Goal: Information Seeking & Learning: Learn about a topic

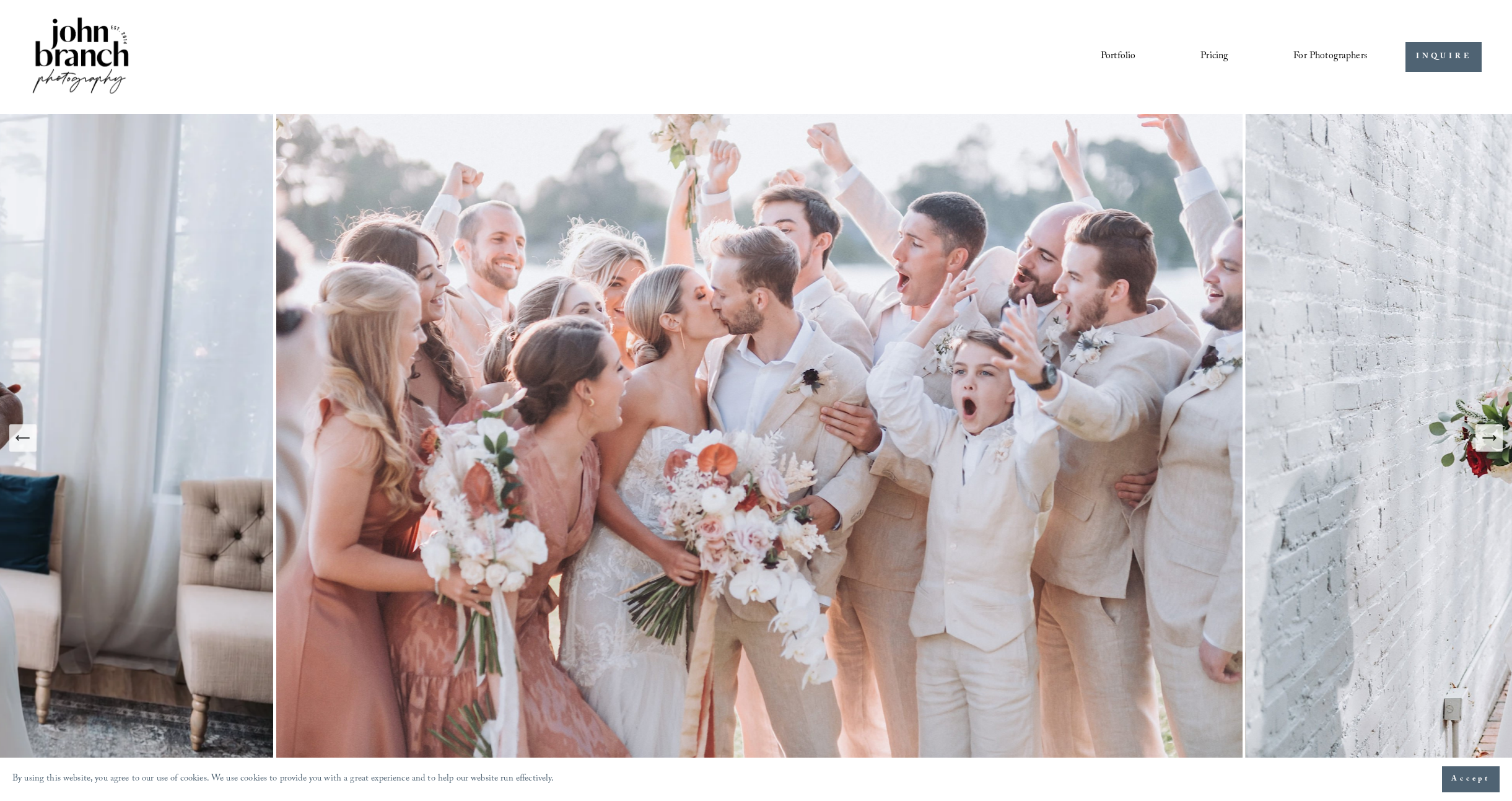
click at [1120, 60] on link "Portfolio" at bounding box center [1117, 57] width 34 height 21
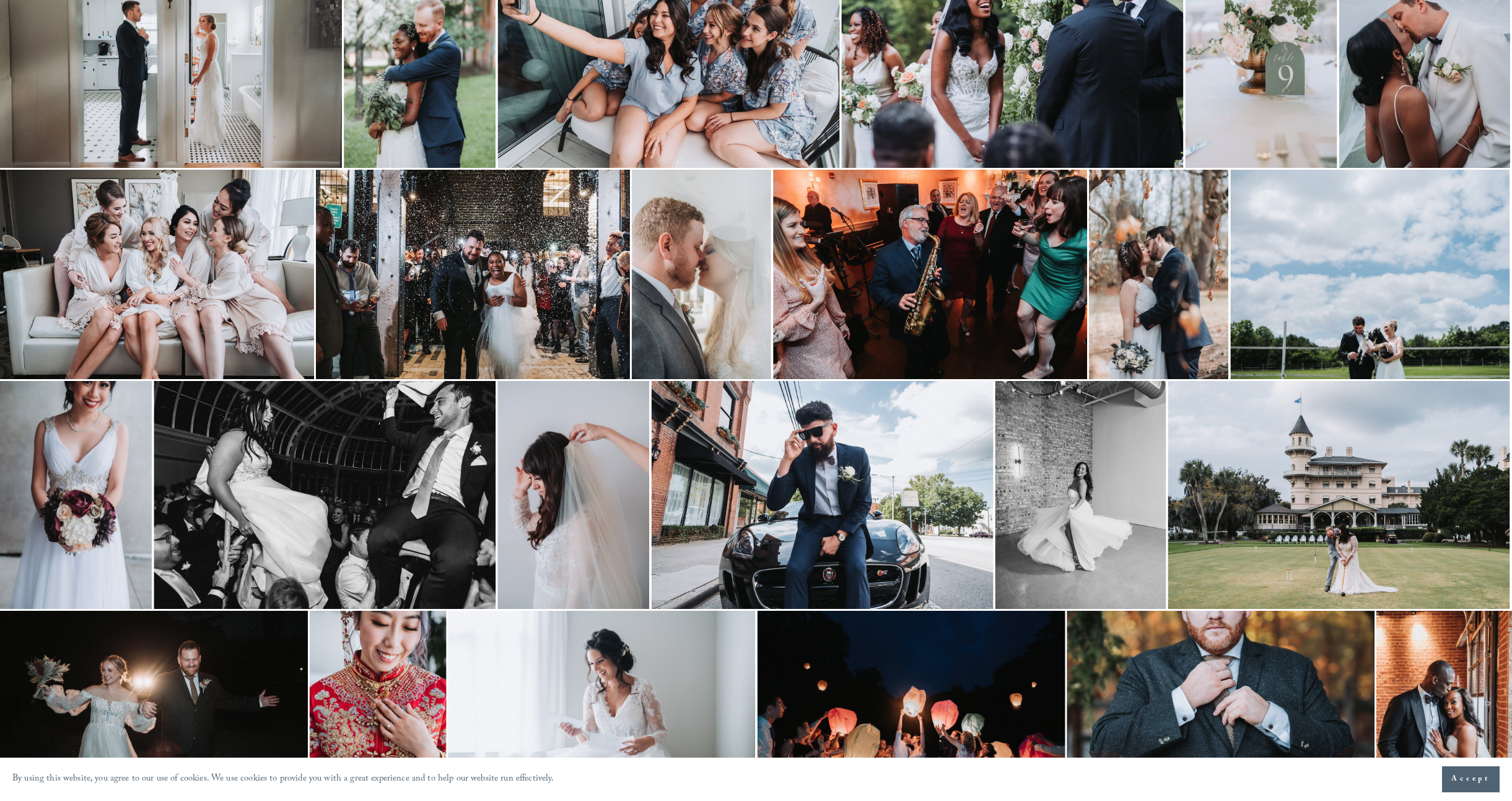
scroll to position [381, 0]
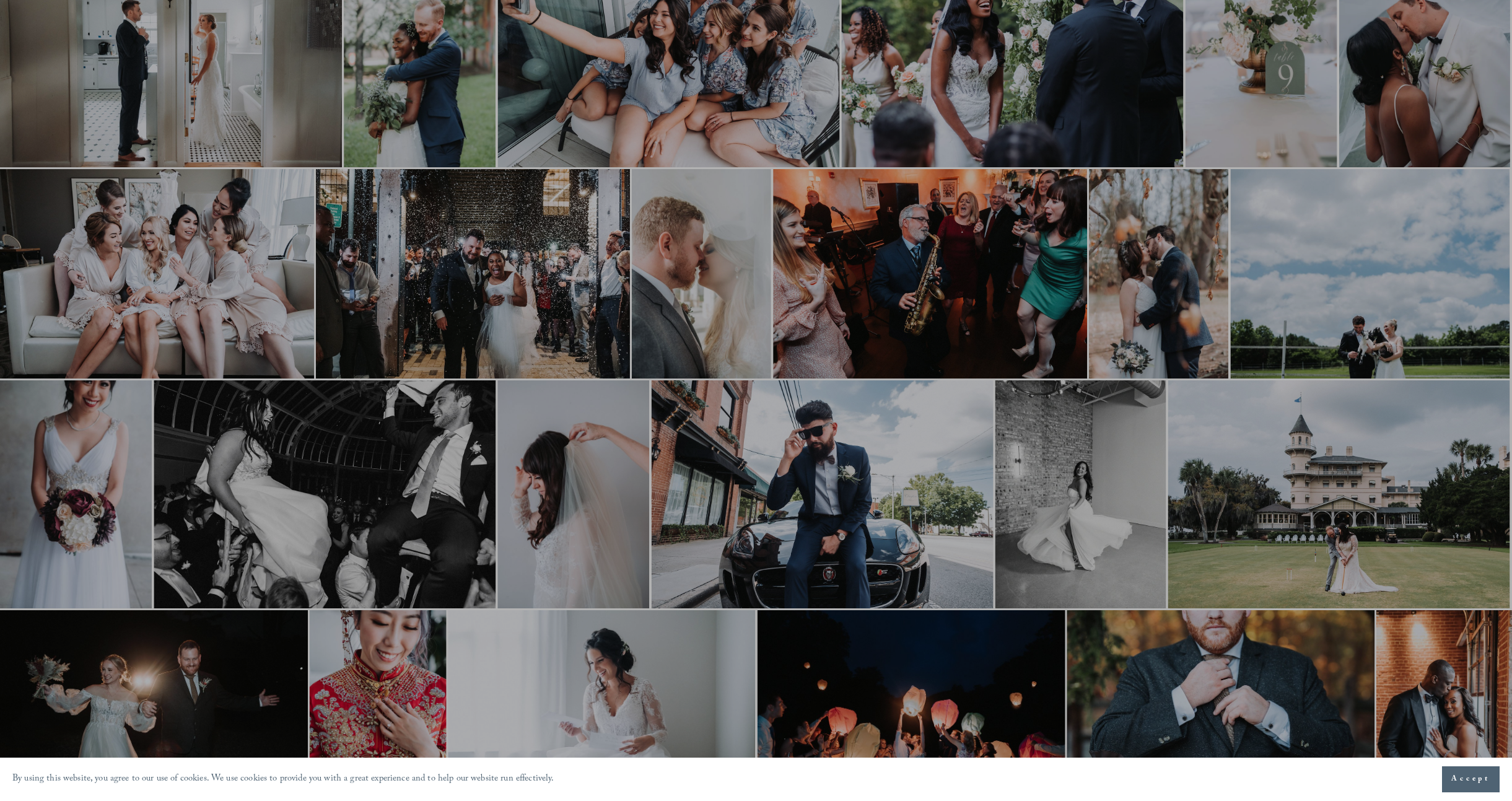
click at [135, 280] on div at bounding box center [756, 400] width 1512 height 801
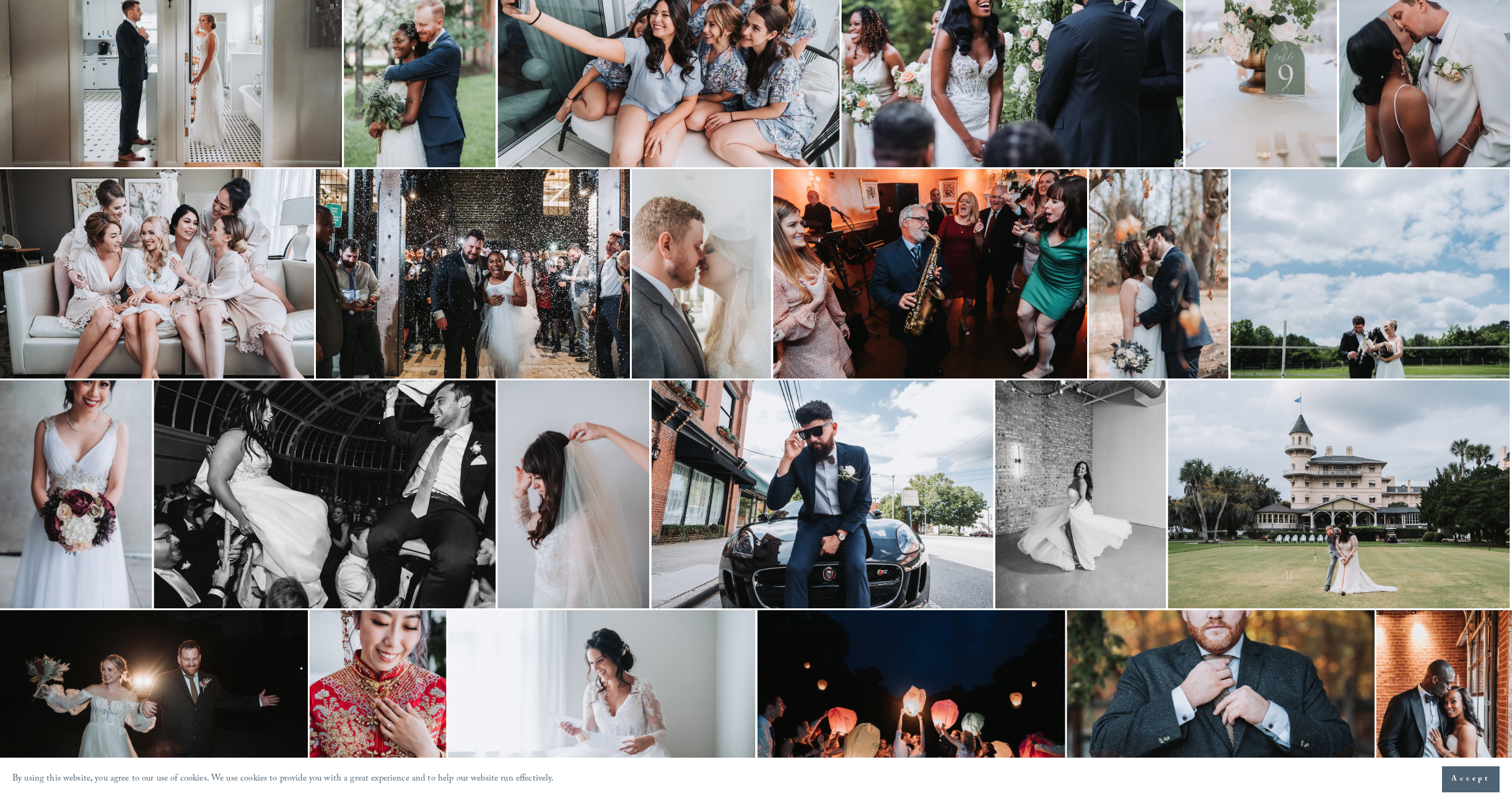
click at [206, 277] on img at bounding box center [157, 274] width 314 height 209
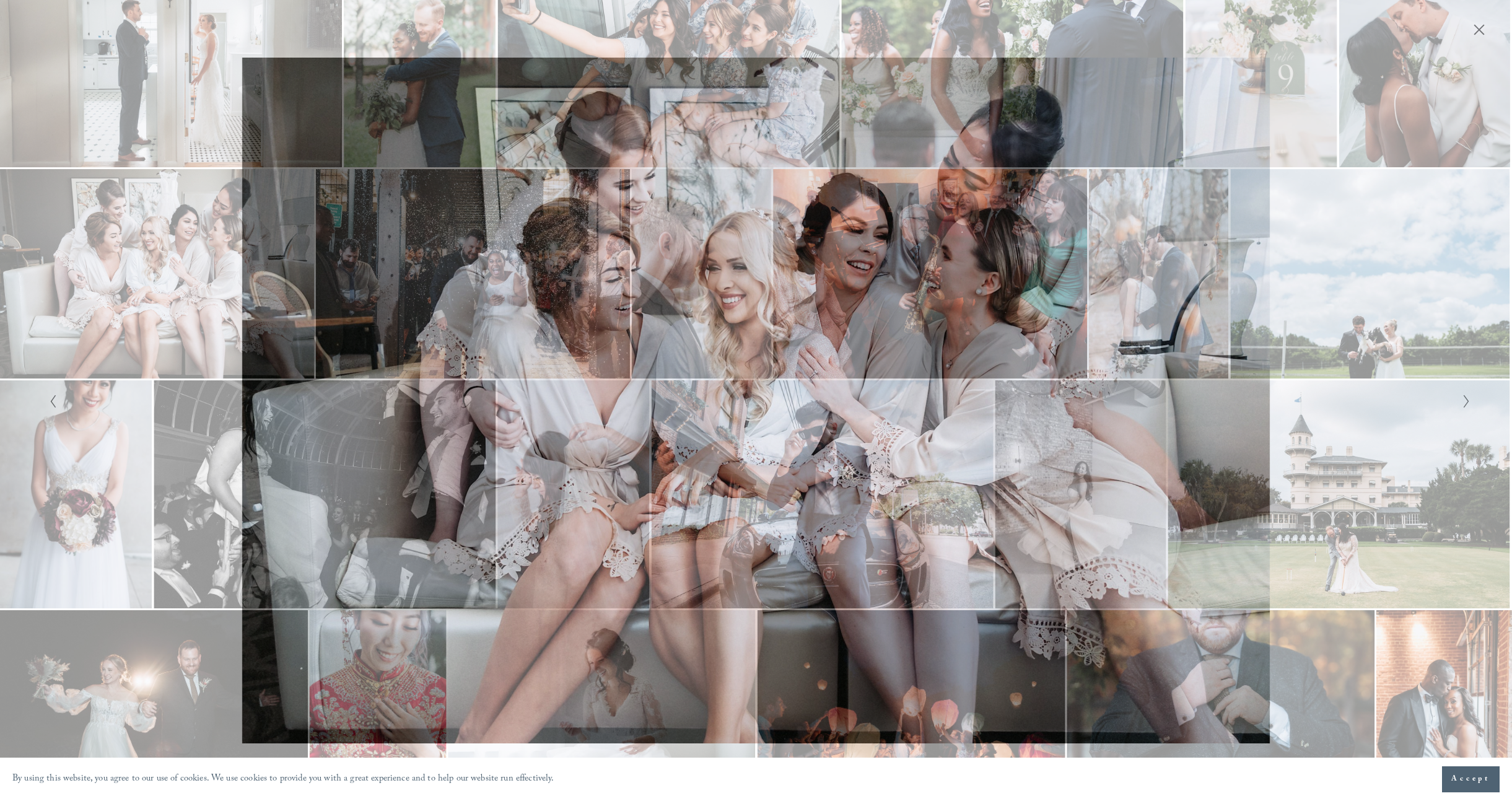
click at [207, 277] on div "Gallery" at bounding box center [400, 400] width 710 height 686
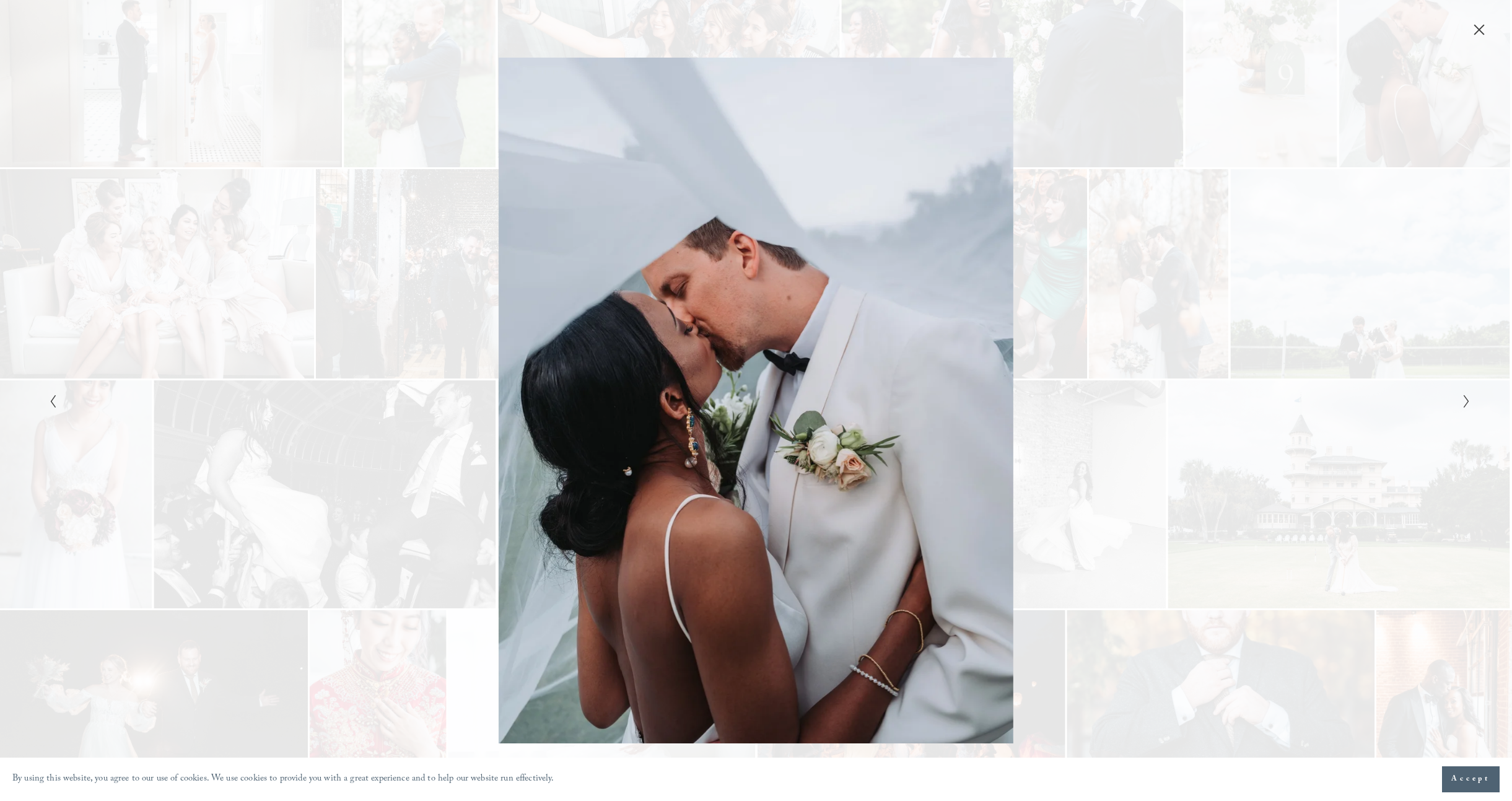
click at [201, 278] on div "Gallery" at bounding box center [400, 400] width 710 height 686
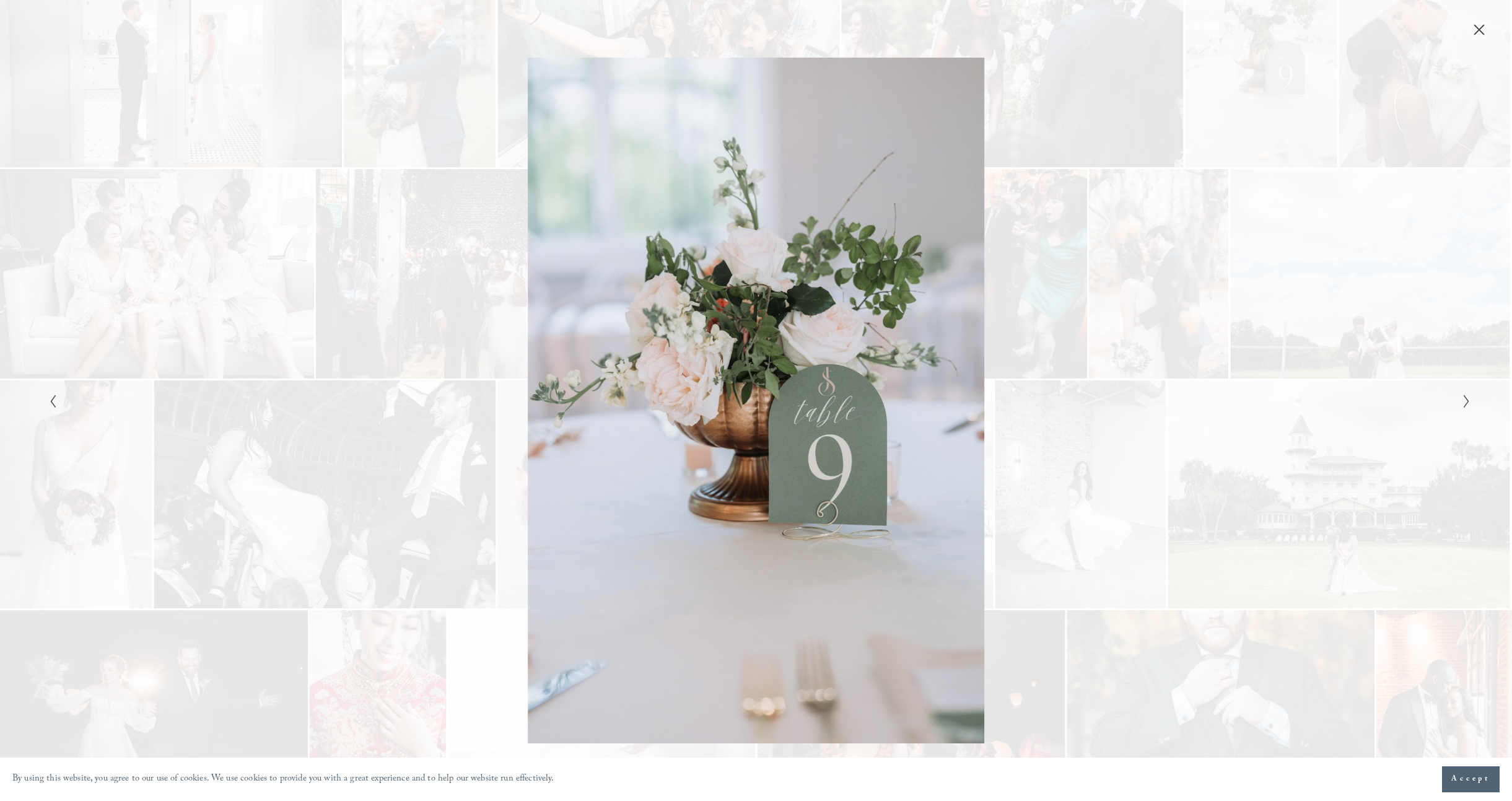
click at [201, 278] on div "Gallery" at bounding box center [400, 400] width 710 height 686
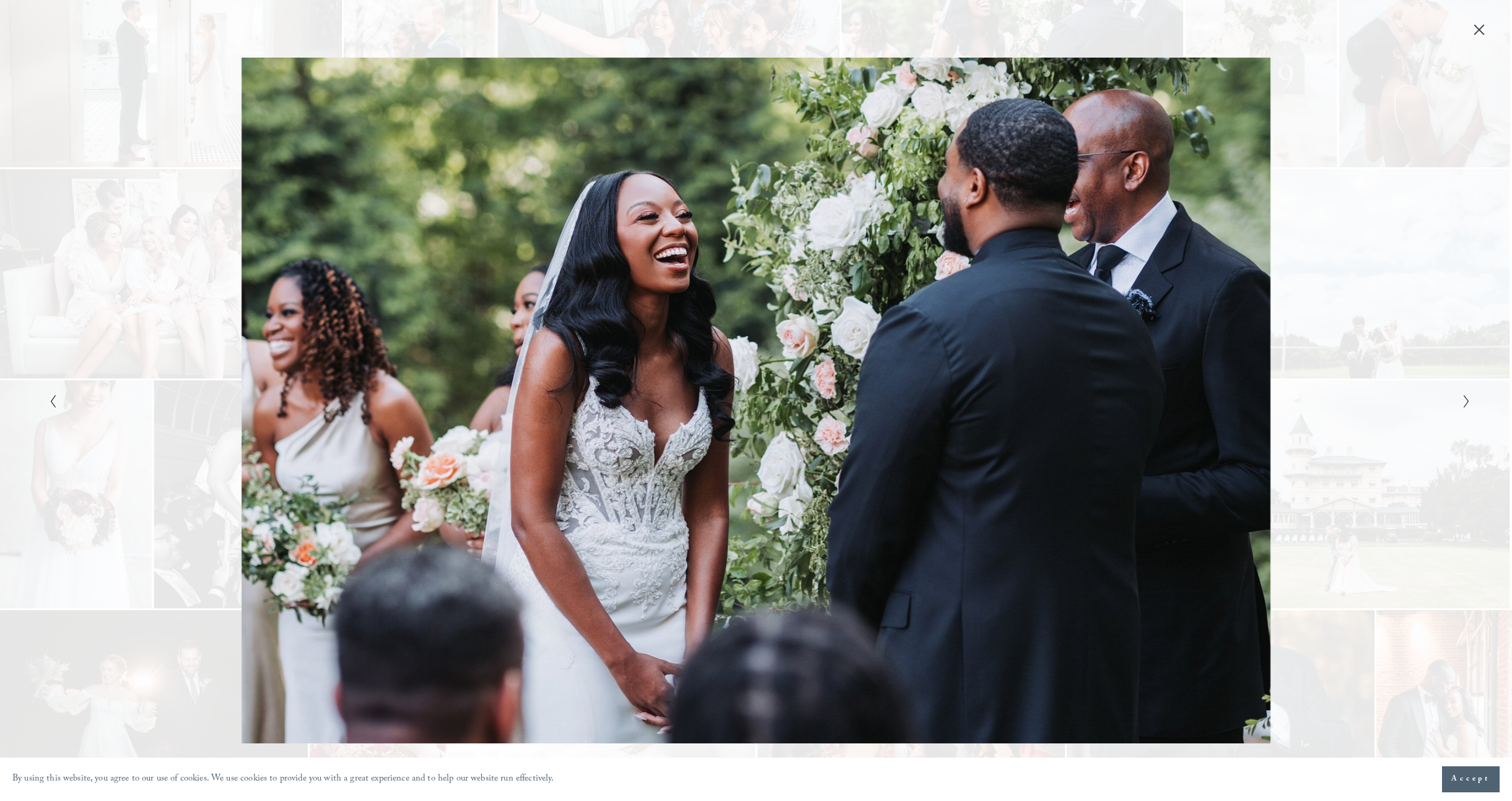
click at [201, 278] on div "Gallery" at bounding box center [400, 400] width 710 height 686
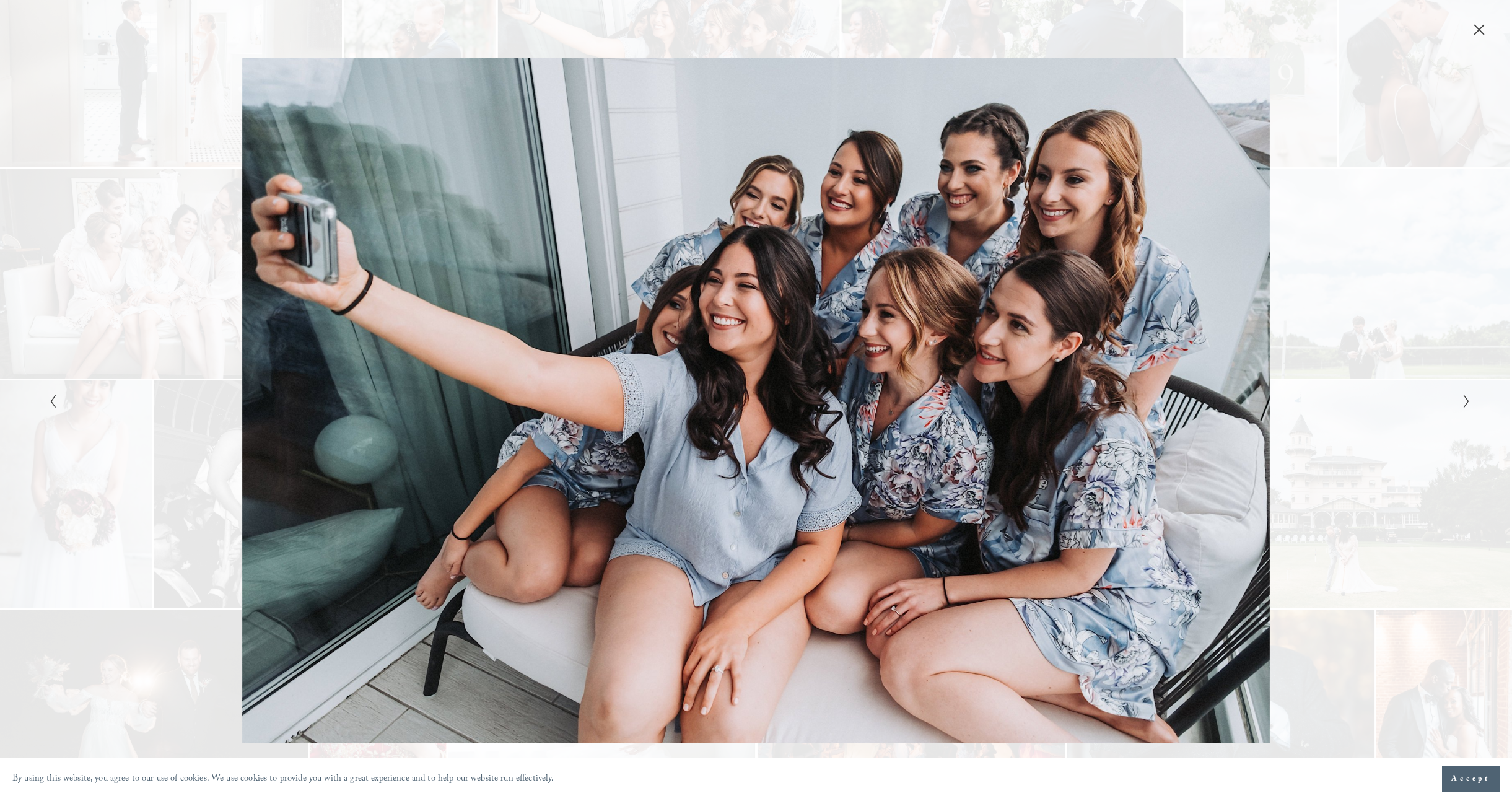
click at [202, 278] on div "Gallery" at bounding box center [400, 400] width 710 height 686
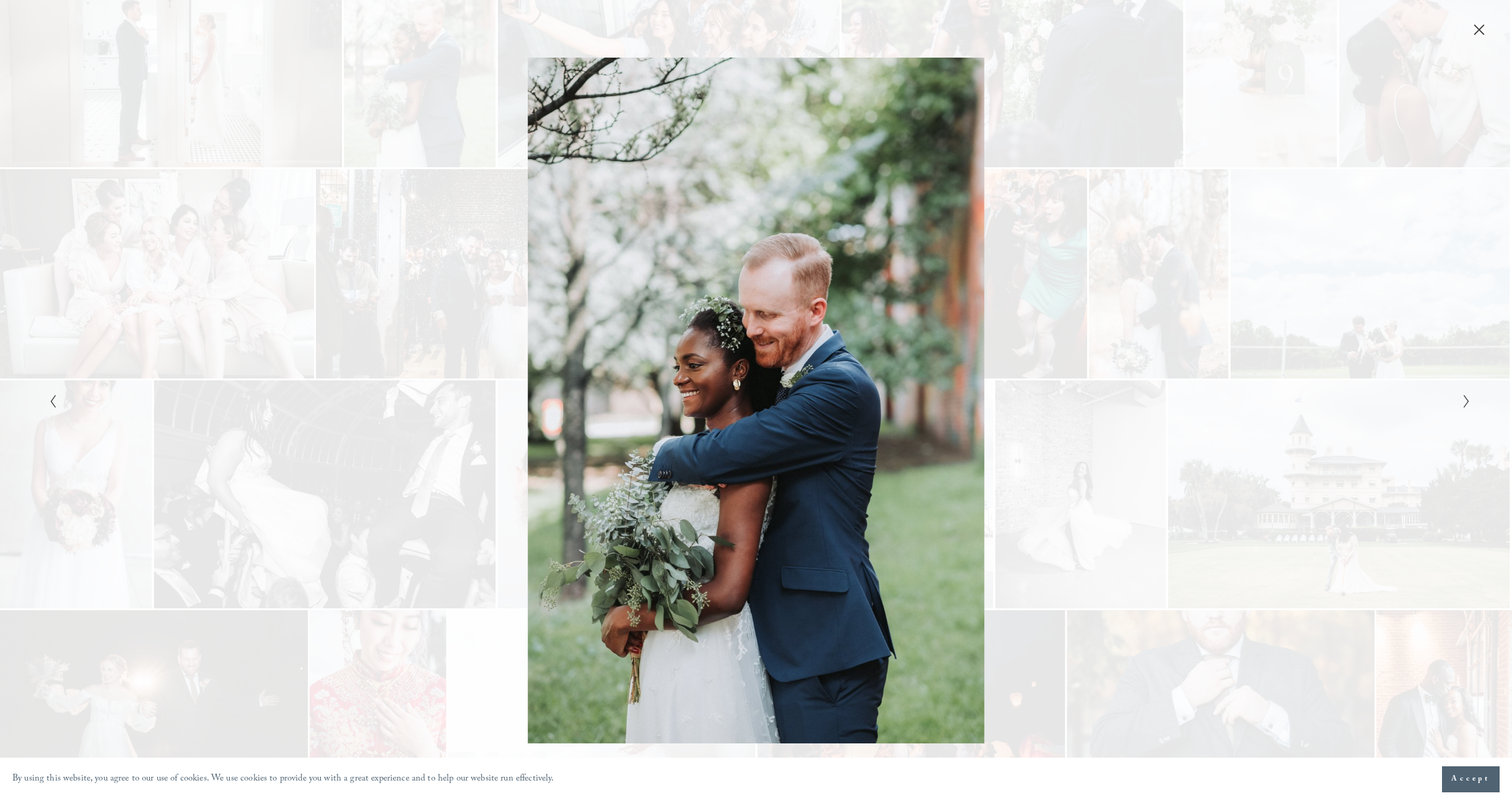
click at [1477, 32] on icon "Close" at bounding box center [1479, 29] width 10 height 10
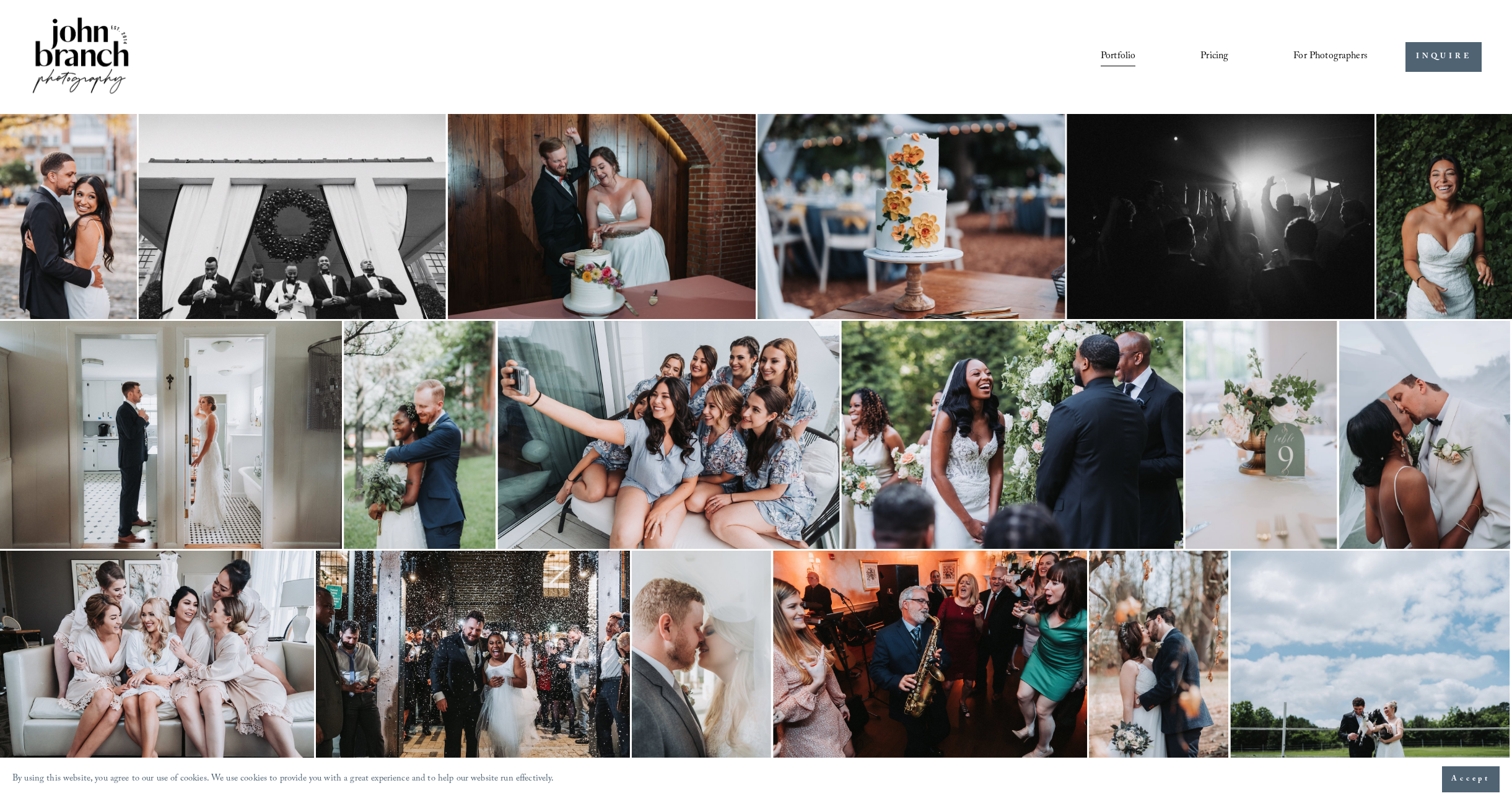
click at [1218, 57] on link "Pricing" at bounding box center [1214, 57] width 28 height 21
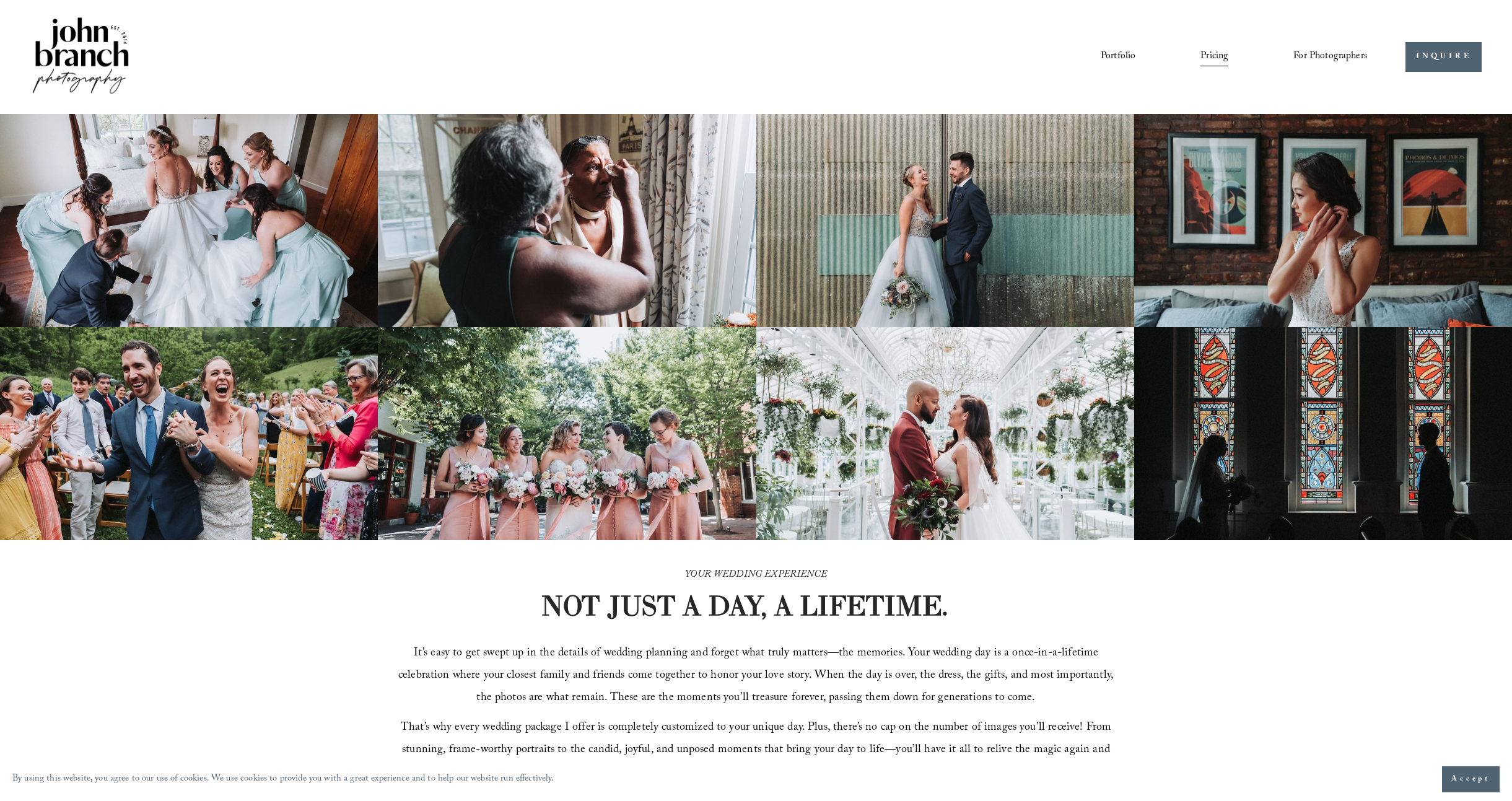
click at [114, 49] on img at bounding box center [81, 56] width 100 height 83
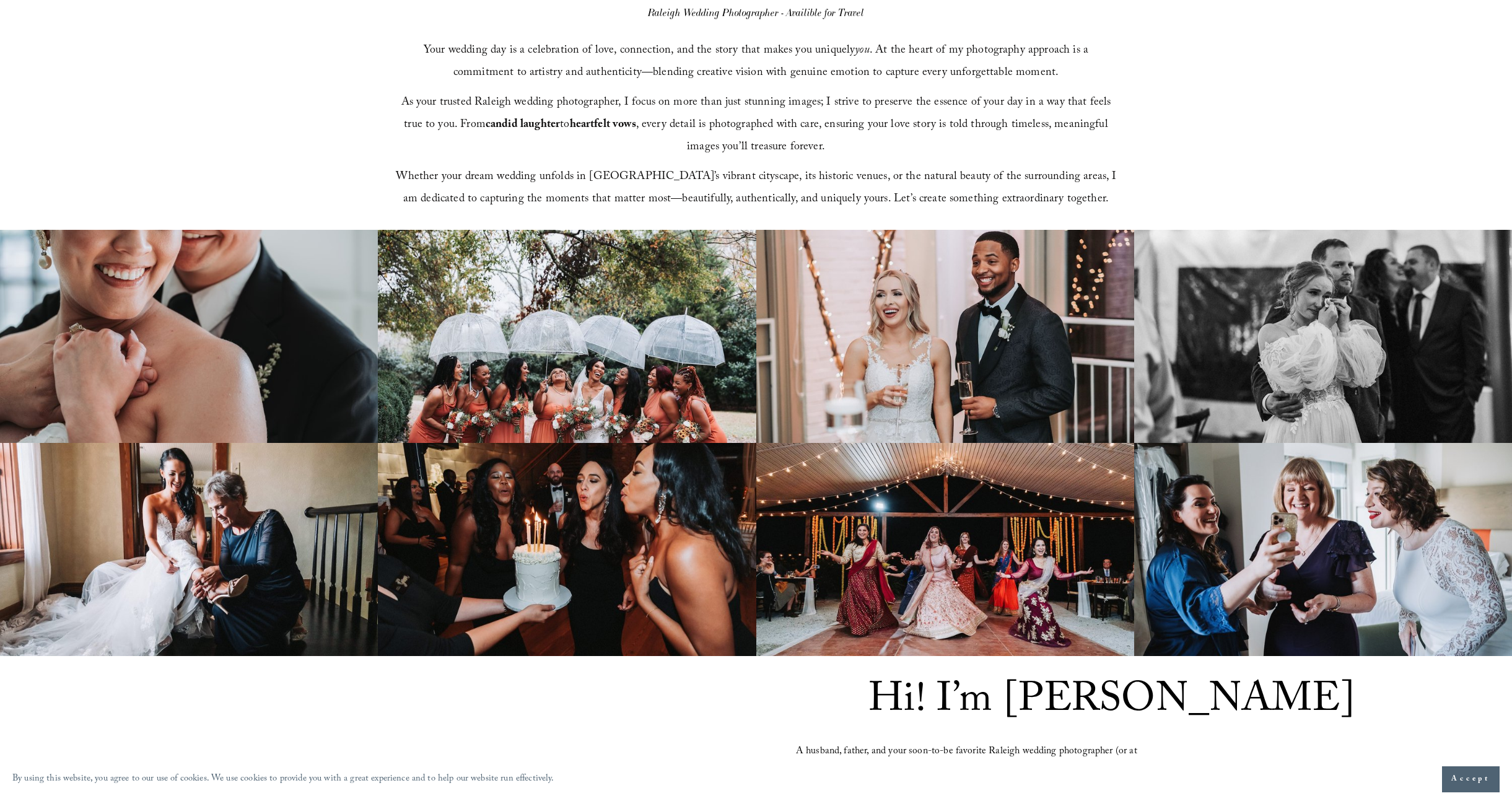
scroll to position [924, 0]
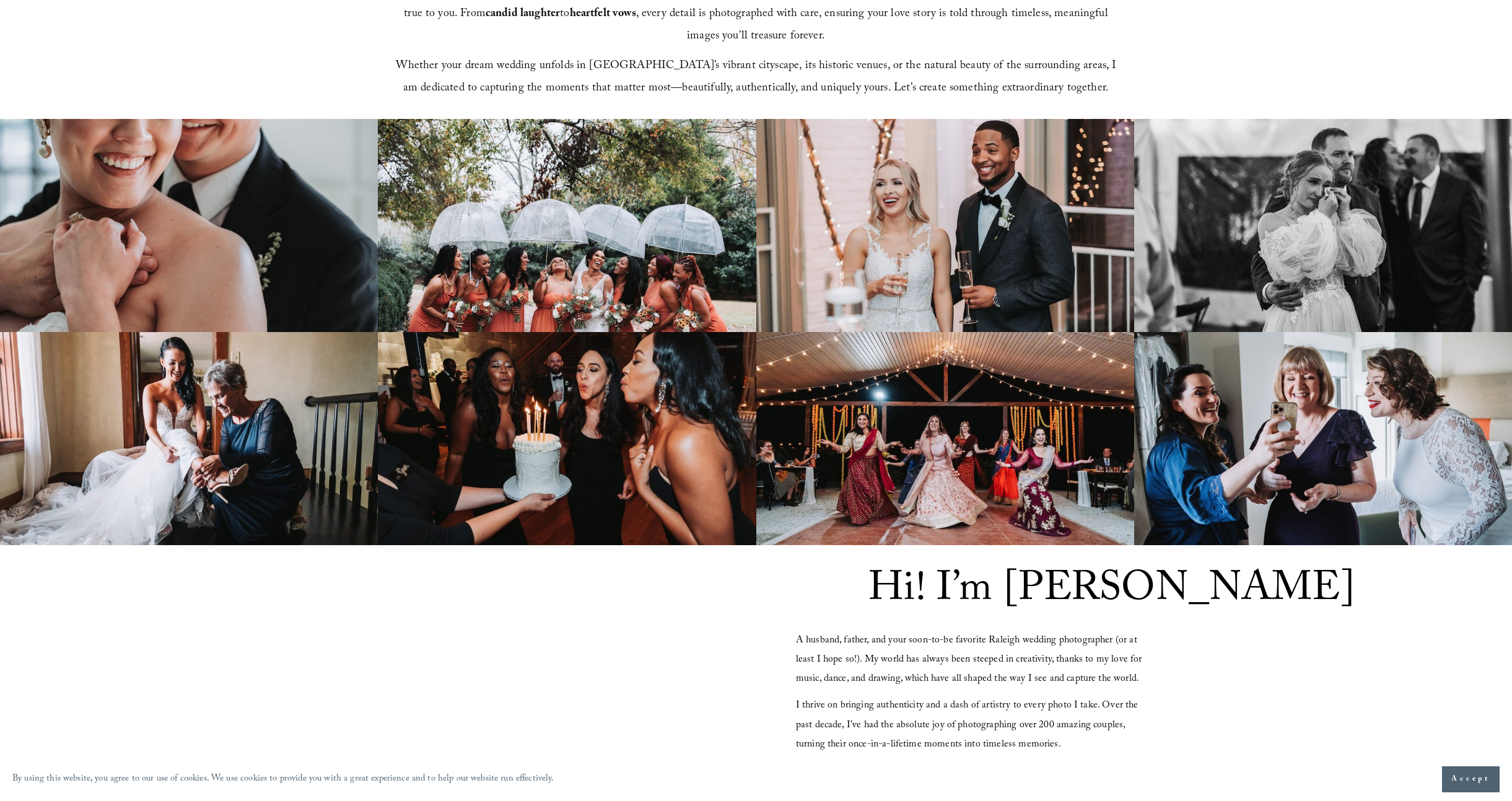
click at [583, 274] on img at bounding box center [566, 225] width 378 height 213
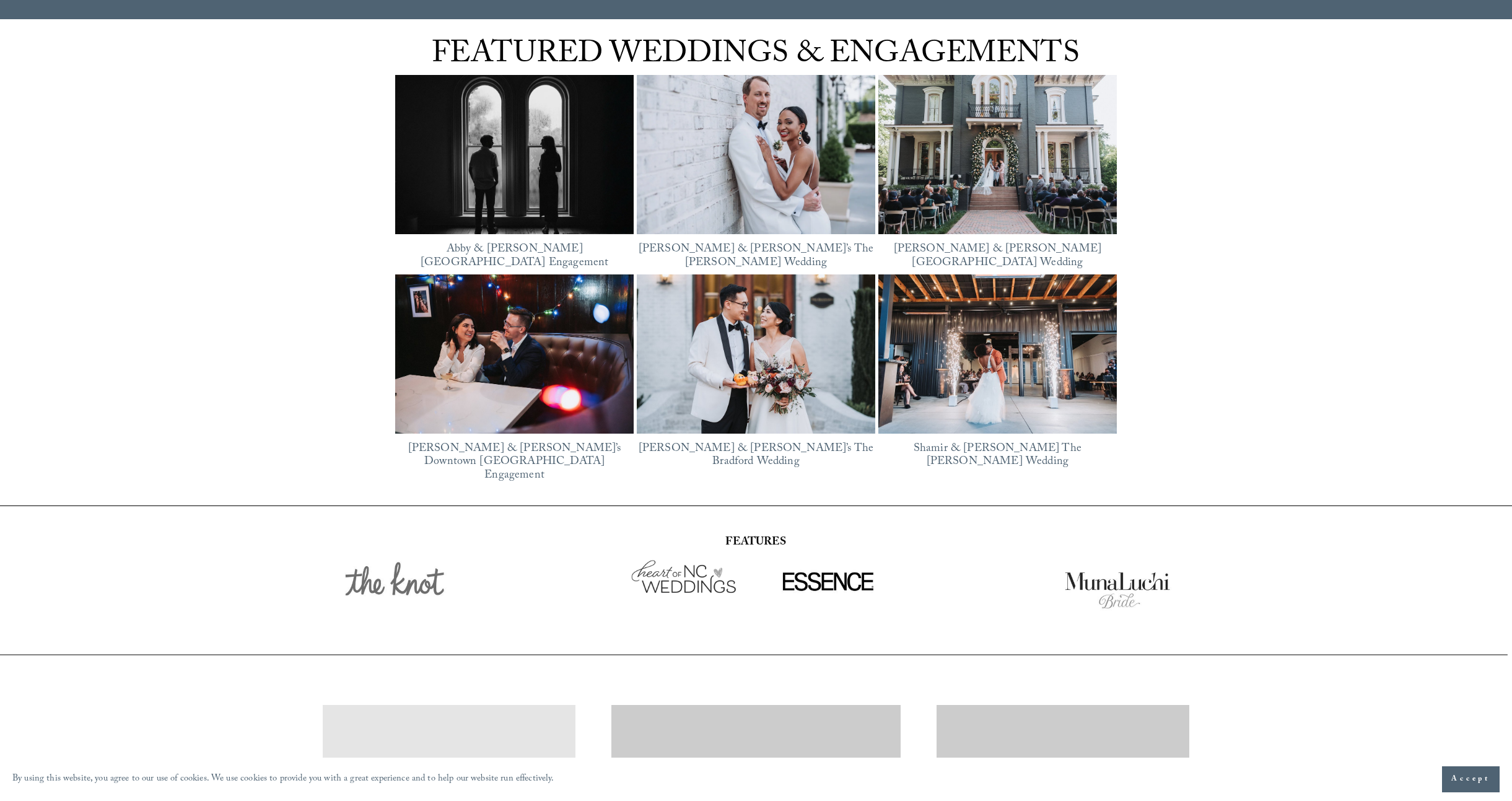
scroll to position [2002, 0]
